Goal: Transaction & Acquisition: Purchase product/service

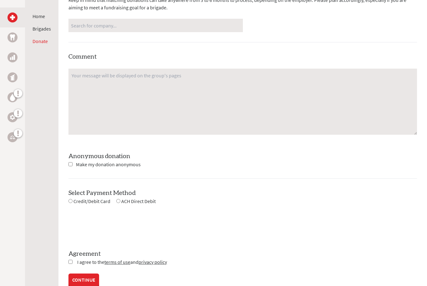
scroll to position [464, 0]
click at [71, 165] on input "checkbox" at bounding box center [70, 164] width 4 height 4
checkbox input "true"
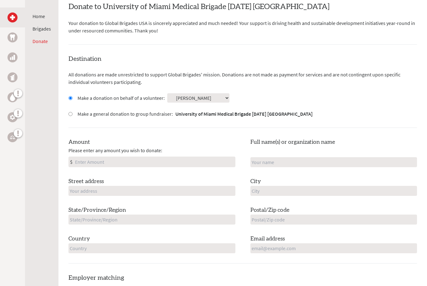
click at [83, 162] on input "Amount" at bounding box center [154, 162] width 161 height 10
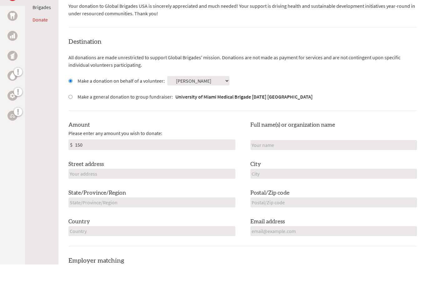
scroll to position [122, 0]
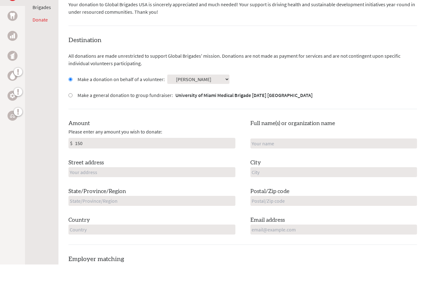
type input "150"
click at [354, 160] on input "text" at bounding box center [333, 165] width 167 height 10
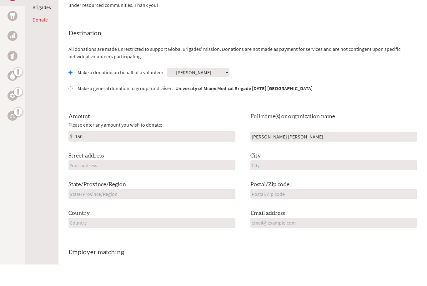
scroll to position [151, 0]
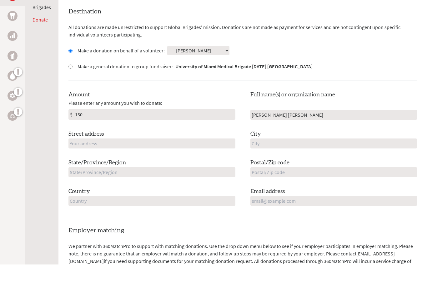
type input "Victoria D Morris"
click at [79, 160] on input "text" at bounding box center [151, 165] width 167 height 10
type input "498 Thornbuck Cv"
click at [295, 160] on input "text" at bounding box center [333, 165] width 167 height 10
type input "Collierville"
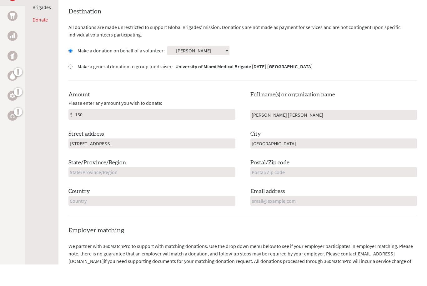
click at [131, 189] on input "text" at bounding box center [151, 194] width 167 height 10
type input "TN"
click at [291, 189] on input "text" at bounding box center [333, 194] width 167 height 10
type input "38017"
click at [82, 218] on input "text" at bounding box center [151, 223] width 167 height 10
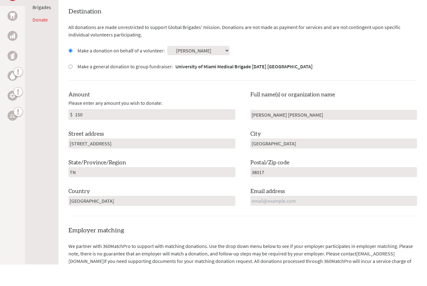
type input "USA"
click at [303, 218] on input "email" at bounding box center [333, 223] width 167 height 10
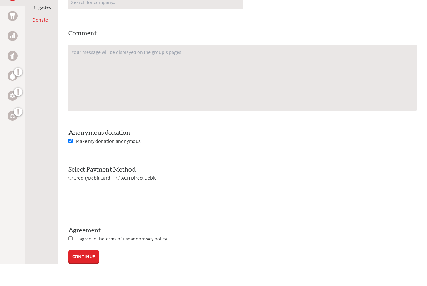
scroll to position [465, 0]
type input "vmorris27@yahoo.com"
click at [72, 197] on input "radio" at bounding box center [70, 199] width 4 height 4
radio input "true"
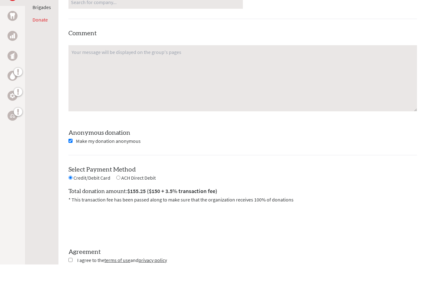
scroll to position [487, 0]
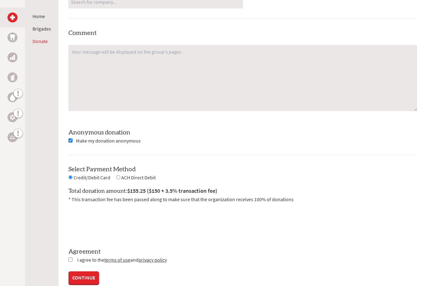
click at [72, 259] on input "checkbox" at bounding box center [70, 260] width 4 height 4
checkbox input "true"
click at [83, 279] on link "CONTINUE" at bounding box center [83, 278] width 31 height 12
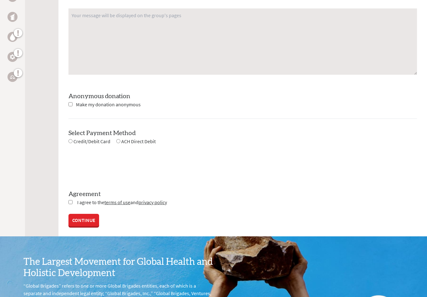
scroll to position [524, 0]
click at [69, 139] on input "radio" at bounding box center [70, 141] width 4 height 4
radio input "true"
click at [70, 144] on div "Credit/Debit Card" at bounding box center [89, 141] width 42 height 8
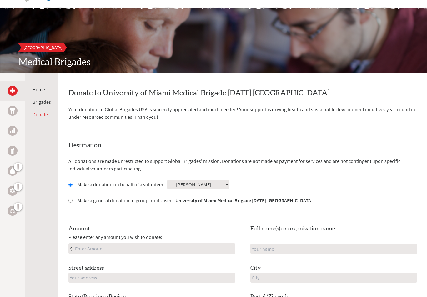
scroll to position [0, 0]
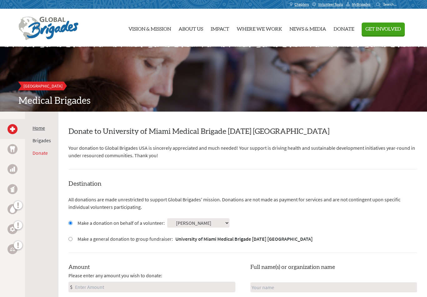
click at [37, 126] on link "Home" at bounding box center [38, 128] width 12 height 6
